Goal: Task Accomplishment & Management: Manage account settings

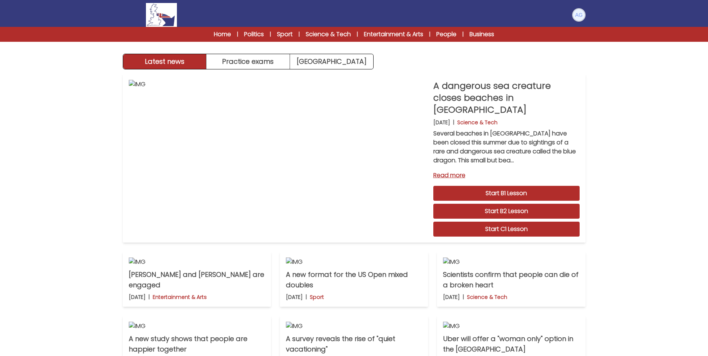
click at [580, 13] on img at bounding box center [579, 15] width 12 height 12
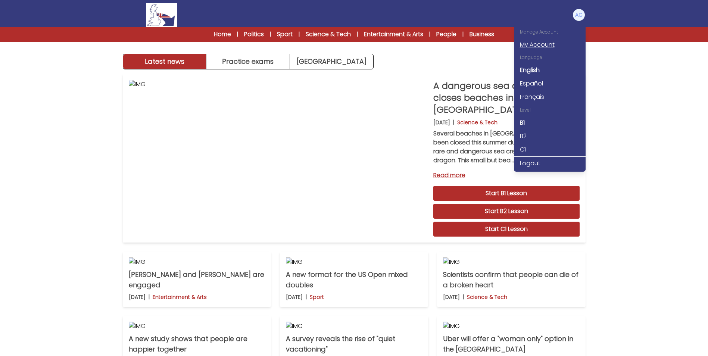
click at [546, 45] on link "My Account" at bounding box center [550, 44] width 72 height 13
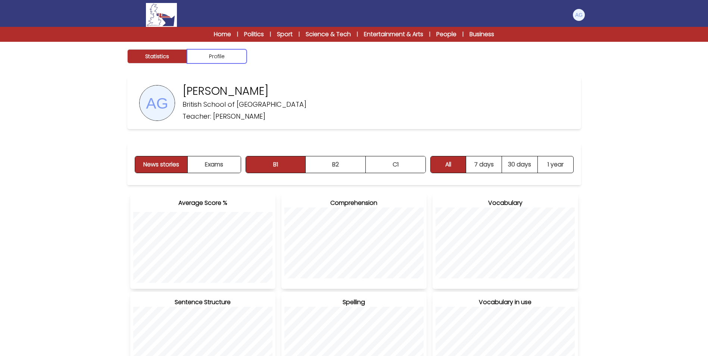
click at [217, 56] on button "Profile" at bounding box center [217, 56] width 60 height 14
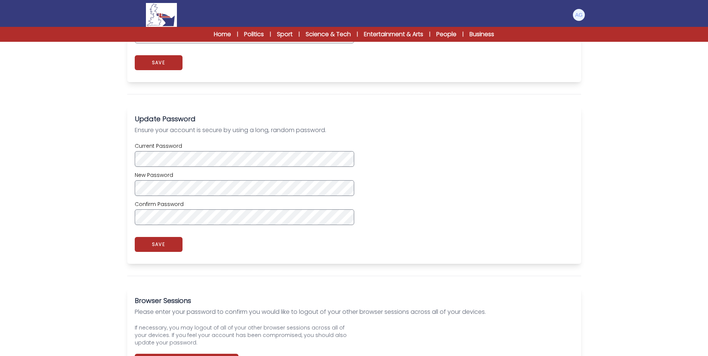
scroll to position [187, 0]
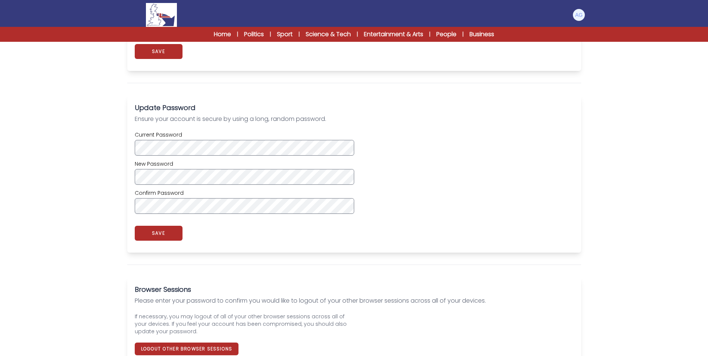
click at [406, 153] on div "Current Password New Password Confirm Password" at bounding box center [354, 172] width 439 height 83
click at [400, 181] on div "Current Password New Password Confirm Password" at bounding box center [354, 172] width 439 height 83
click at [187, 197] on div "Confirm Password" at bounding box center [244, 201] width 219 height 25
drag, startPoint x: 273, startPoint y: 231, endPoint x: 213, endPoint y: 234, distance: 59.8
click at [271, 232] on div "app.myaccount_profile_password_saved. SAVE" at bounding box center [354, 233] width 439 height 24
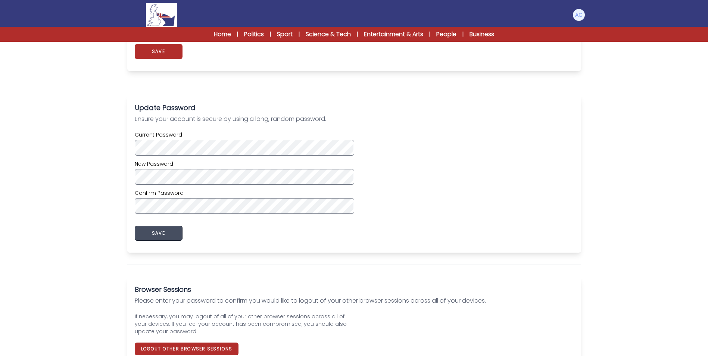
click at [169, 235] on button "SAVE" at bounding box center [159, 233] width 48 height 15
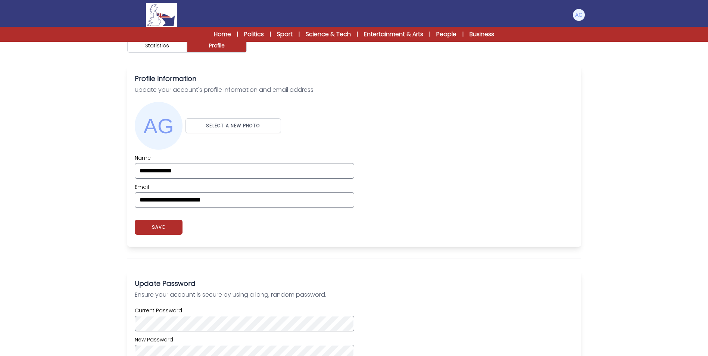
scroll to position [0, 0]
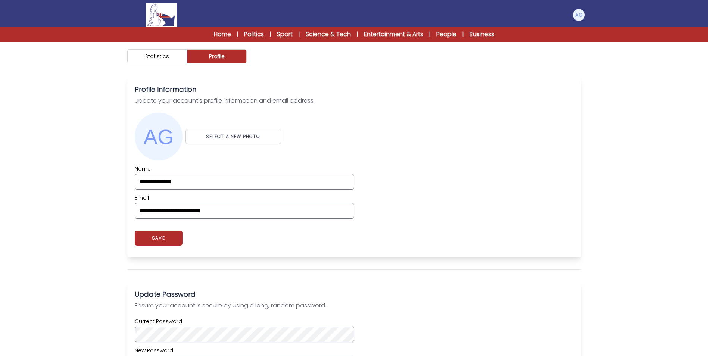
click at [168, 16] on img at bounding box center [161, 15] width 31 height 24
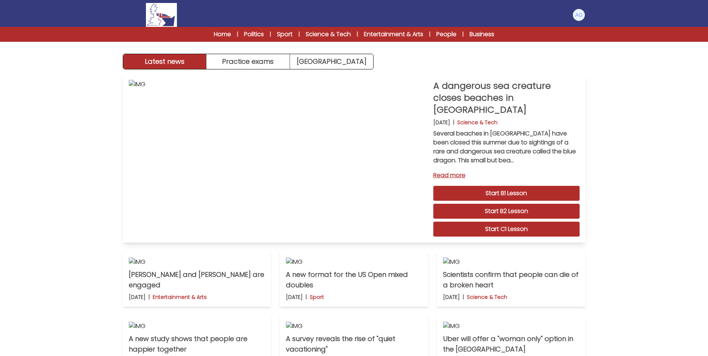
click at [449, 171] on link "Read more" at bounding box center [506, 175] width 146 height 9
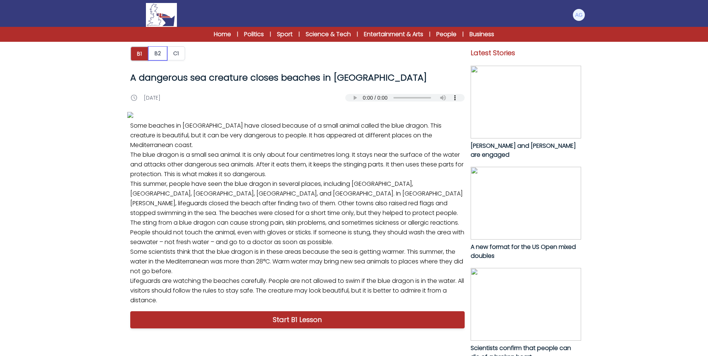
click at [158, 53] on button "B2" at bounding box center [157, 53] width 19 height 14
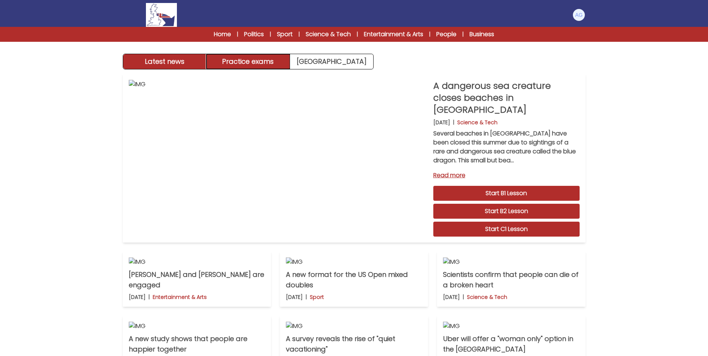
click at [253, 59] on button "Practice exams" at bounding box center [248, 61] width 84 height 15
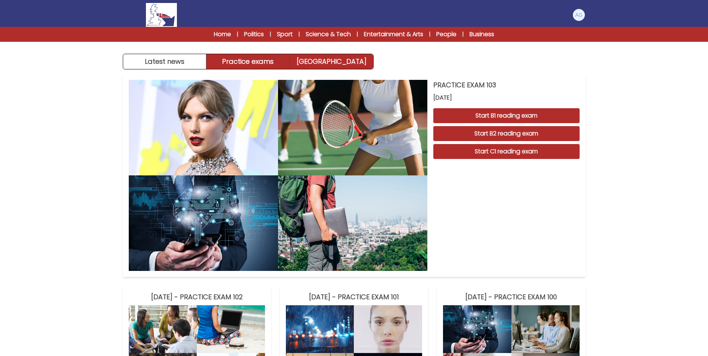
click at [332, 60] on link "[GEOGRAPHIC_DATA]" at bounding box center [331, 61] width 83 height 15
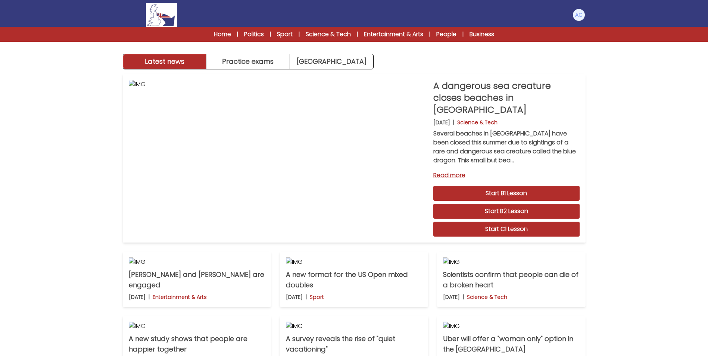
click at [169, 20] on img at bounding box center [161, 15] width 31 height 24
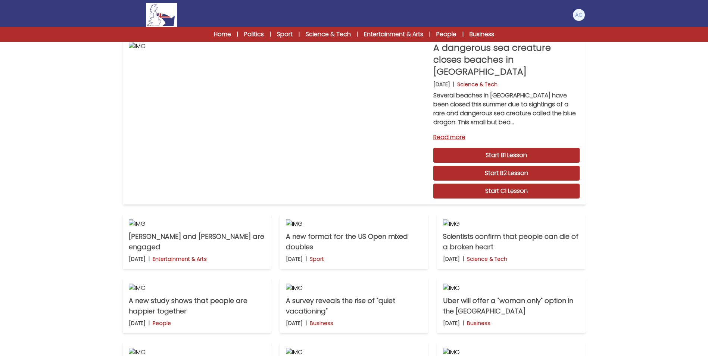
scroll to position [37, 0]
